Goal: Transaction & Acquisition: Purchase product/service

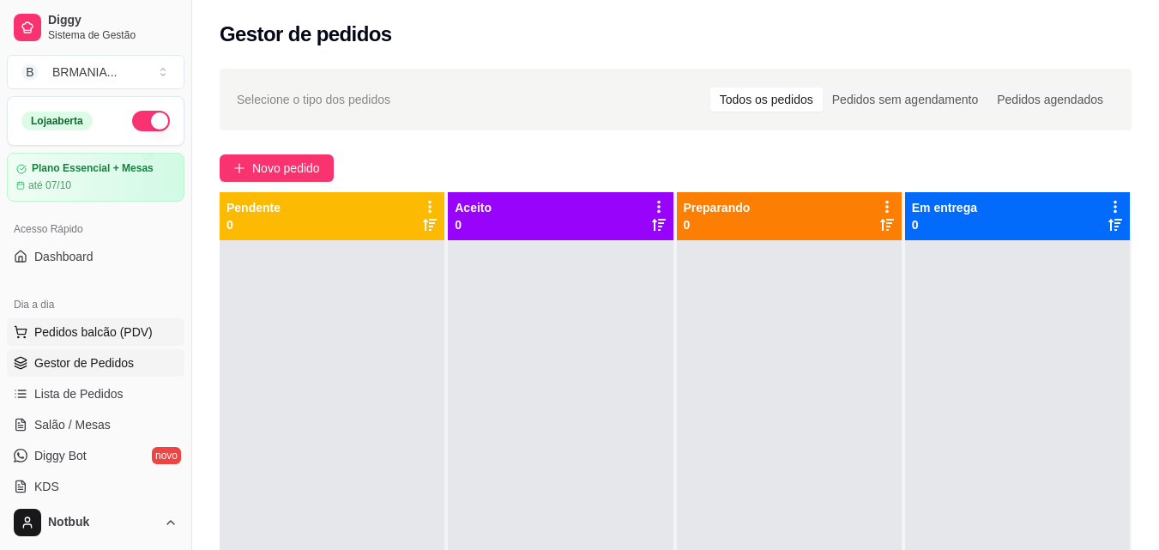
click at [112, 336] on span "Pedidos balcão (PDV)" at bounding box center [93, 331] width 118 height 17
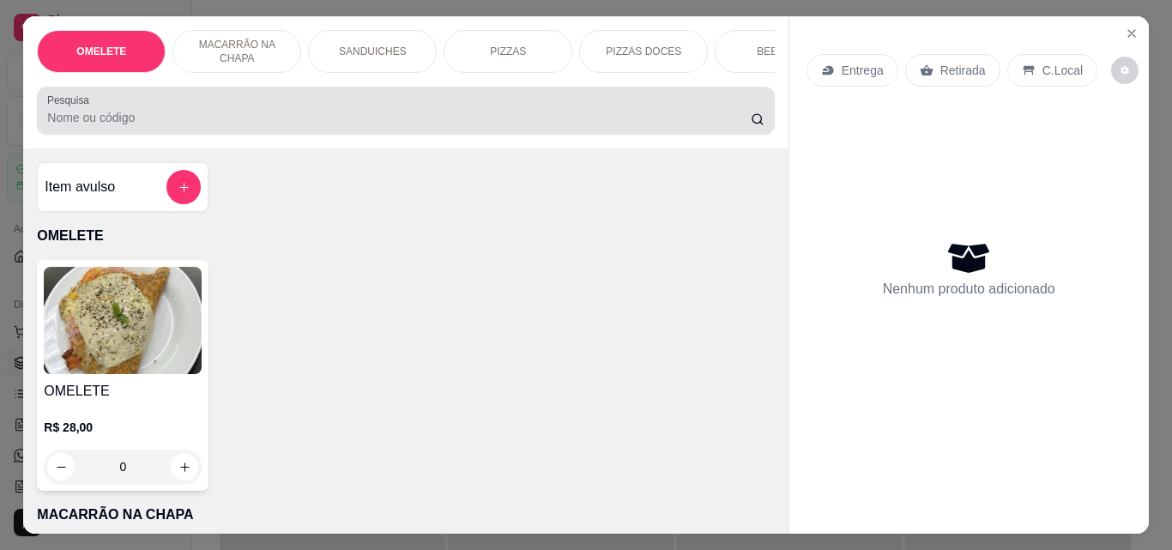
click at [227, 108] on div at bounding box center [405, 111] width 716 height 34
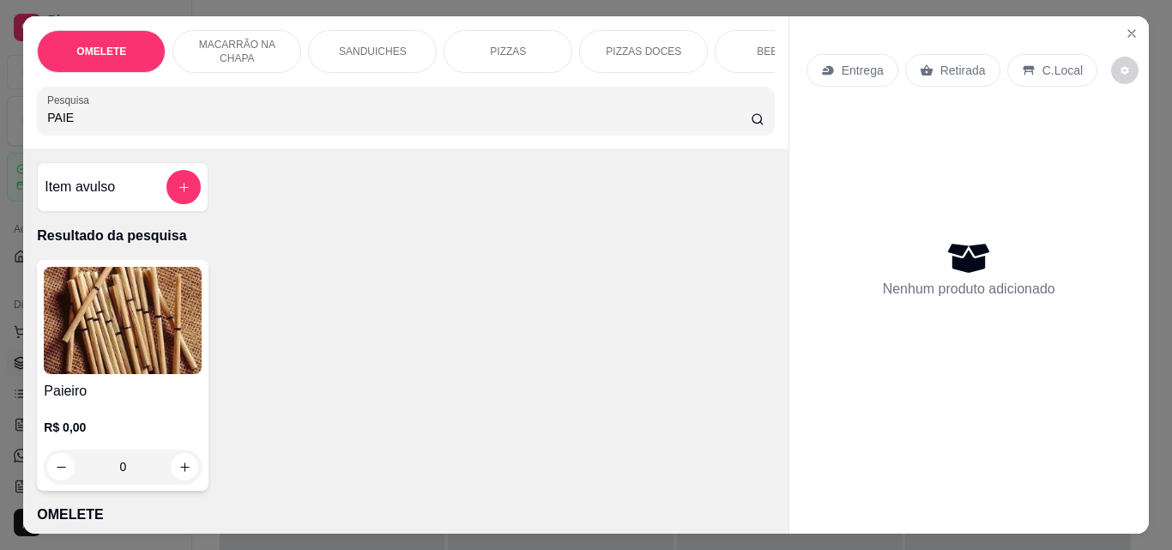
type input "PAIE"
click at [144, 356] on img at bounding box center [123, 320] width 158 height 107
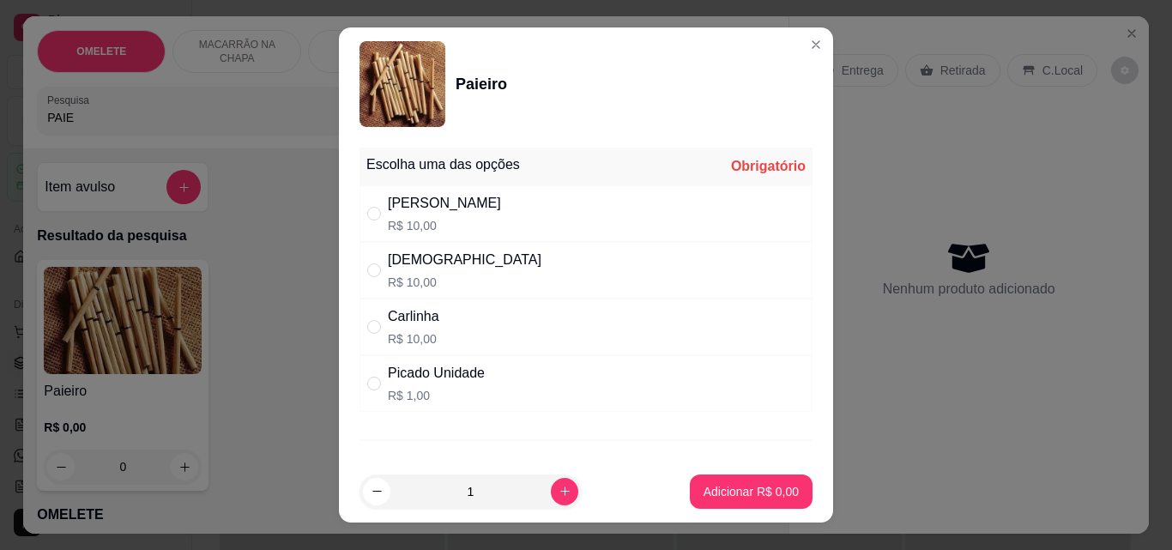
click at [437, 313] on div "Carlinha R$ 10,00" at bounding box center [585, 327] width 453 height 57
radio input "true"
click at [734, 505] on button "Adicionar R$ 10,00" at bounding box center [748, 491] width 130 height 34
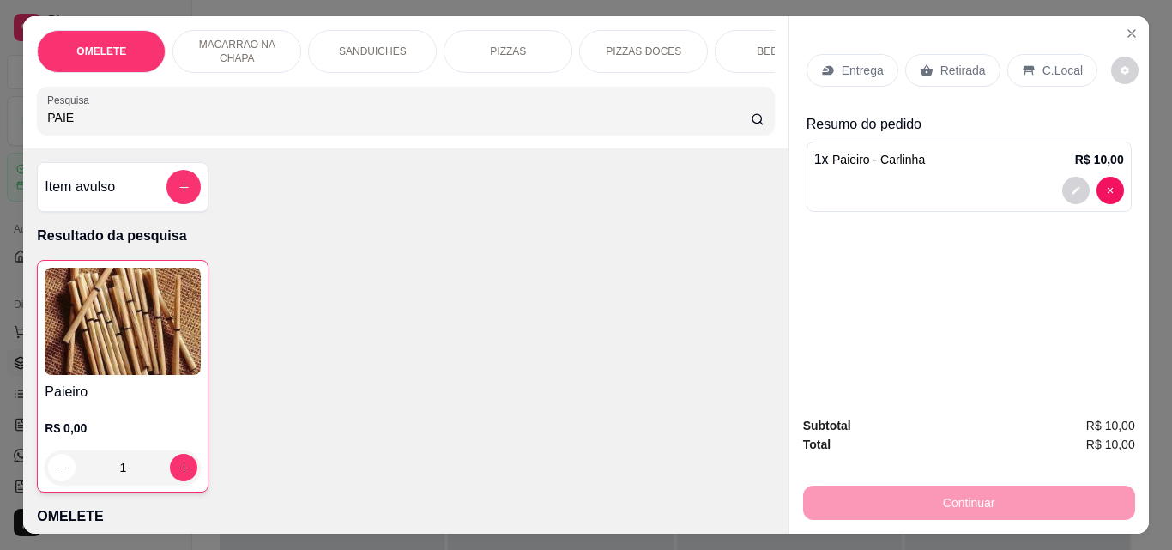
type input "1"
click at [972, 62] on p "Retirada" at bounding box center [962, 70] width 45 height 17
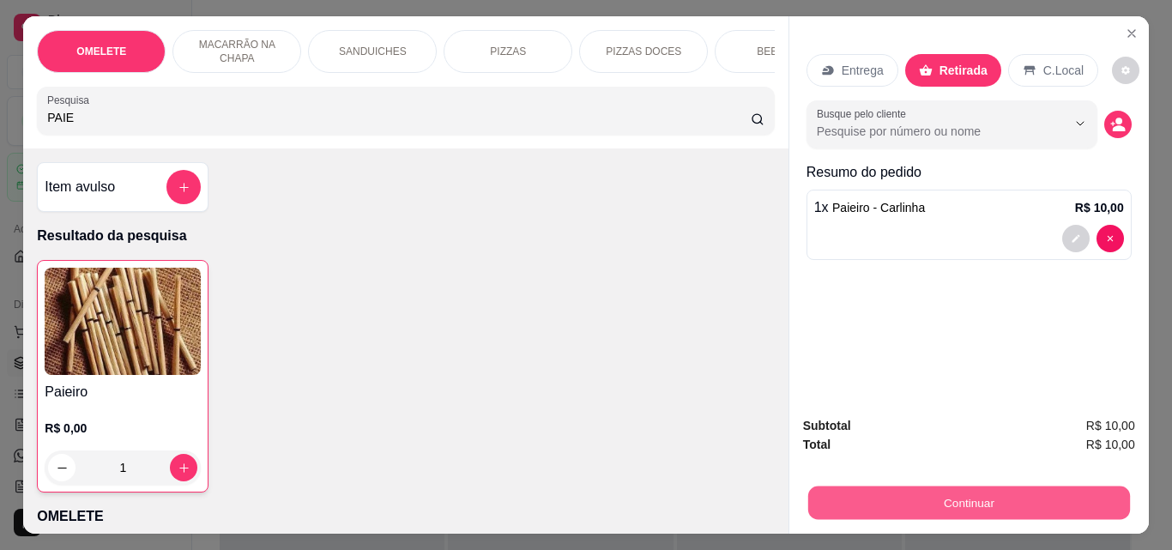
click at [934, 494] on button "Continuar" at bounding box center [968, 502] width 322 height 33
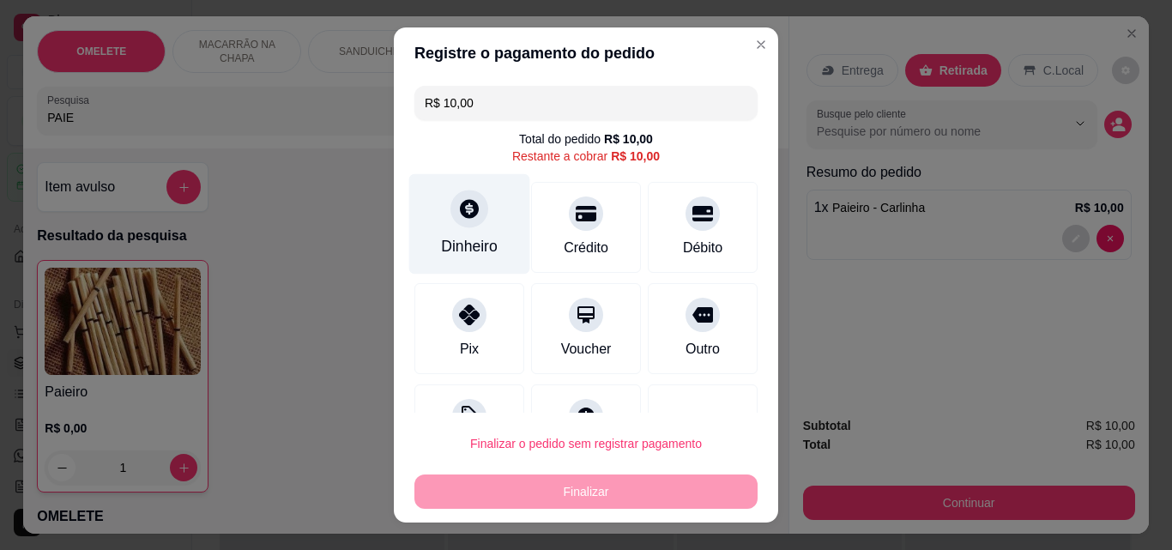
click at [460, 209] on icon at bounding box center [469, 208] width 19 height 19
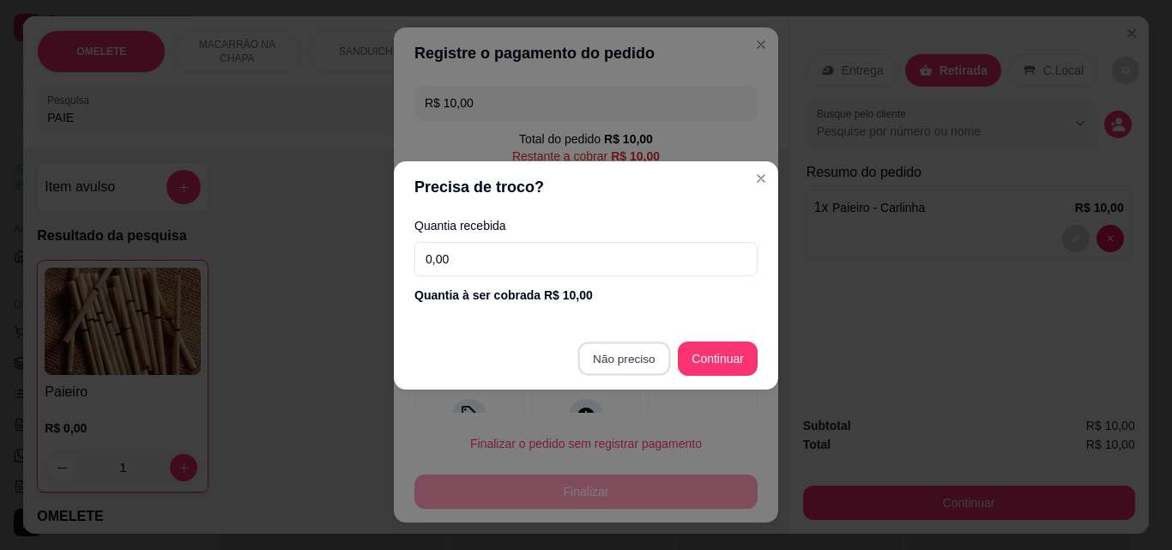
type input "R$ 0,00"
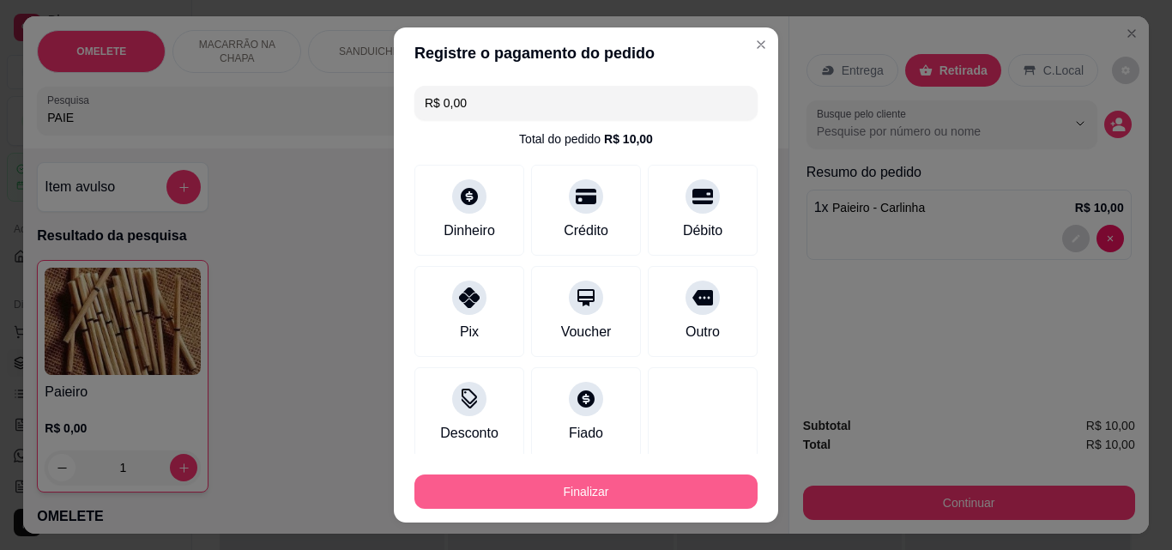
click at [590, 484] on button "Finalizar" at bounding box center [585, 491] width 343 height 34
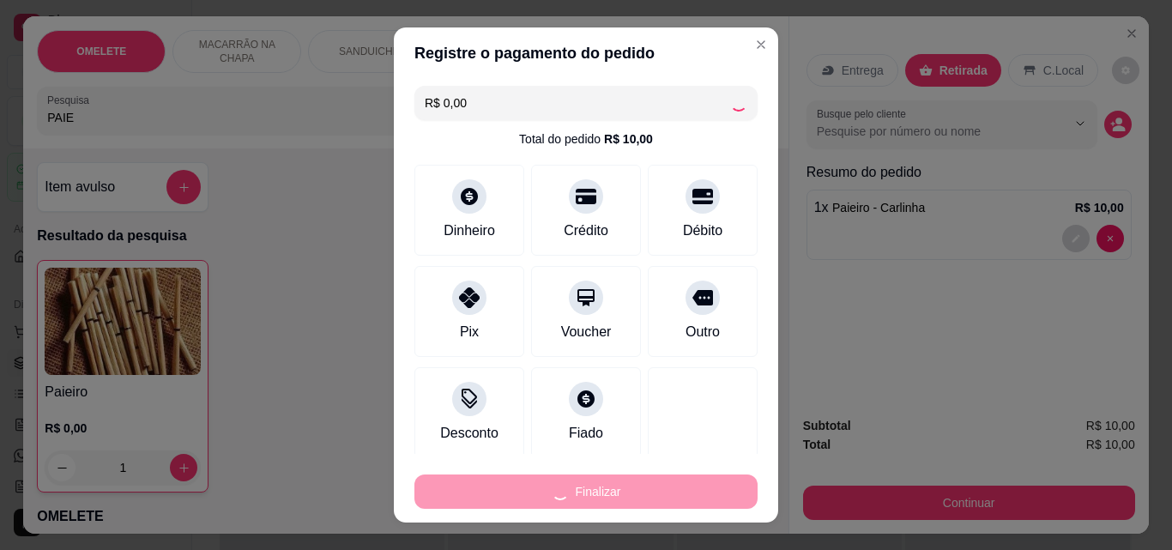
type input "0"
